Goal: Navigation & Orientation: Find specific page/section

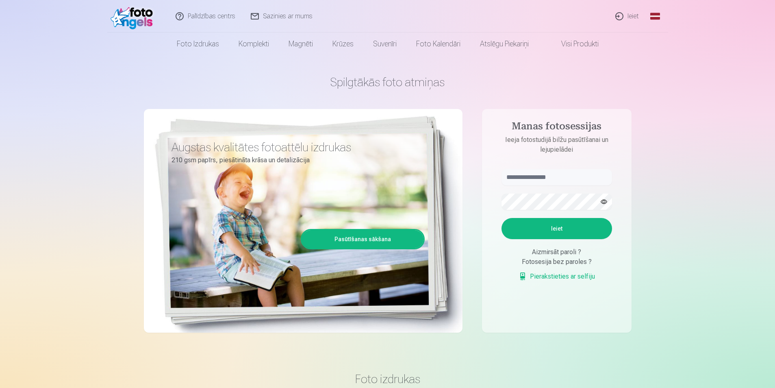
click at [134, 21] on img at bounding box center [134, 16] width 47 height 26
click at [568, 44] on link "Visi produkti" at bounding box center [573, 44] width 70 height 23
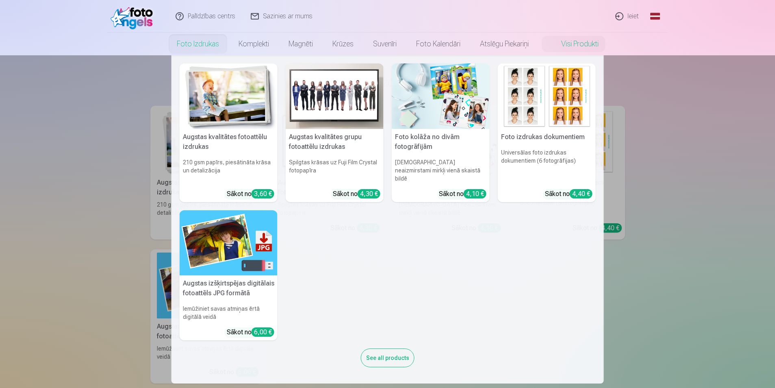
click at [187, 44] on link "Foto izdrukas" at bounding box center [198, 44] width 62 height 23
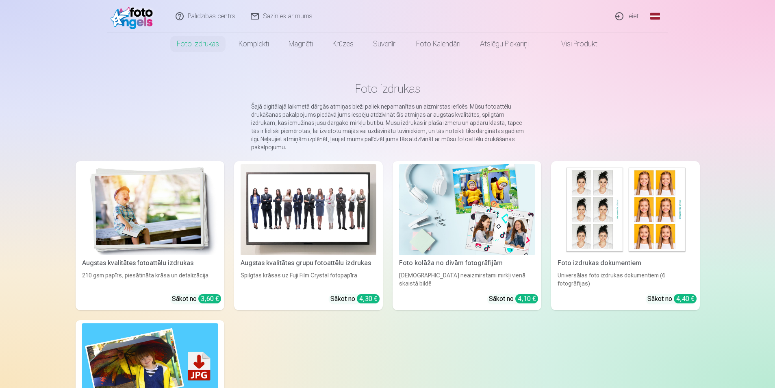
click at [616, 15] on link "Ieiet" at bounding box center [627, 16] width 39 height 33
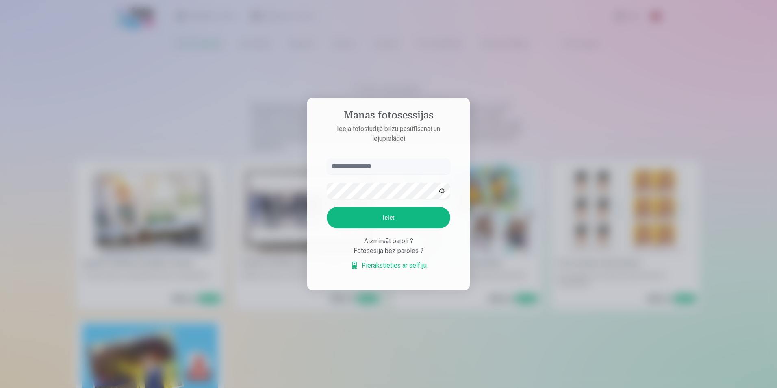
click at [584, 54] on div at bounding box center [388, 194] width 777 height 388
